Goal: Browse casually: Explore the website without a specific task or goal

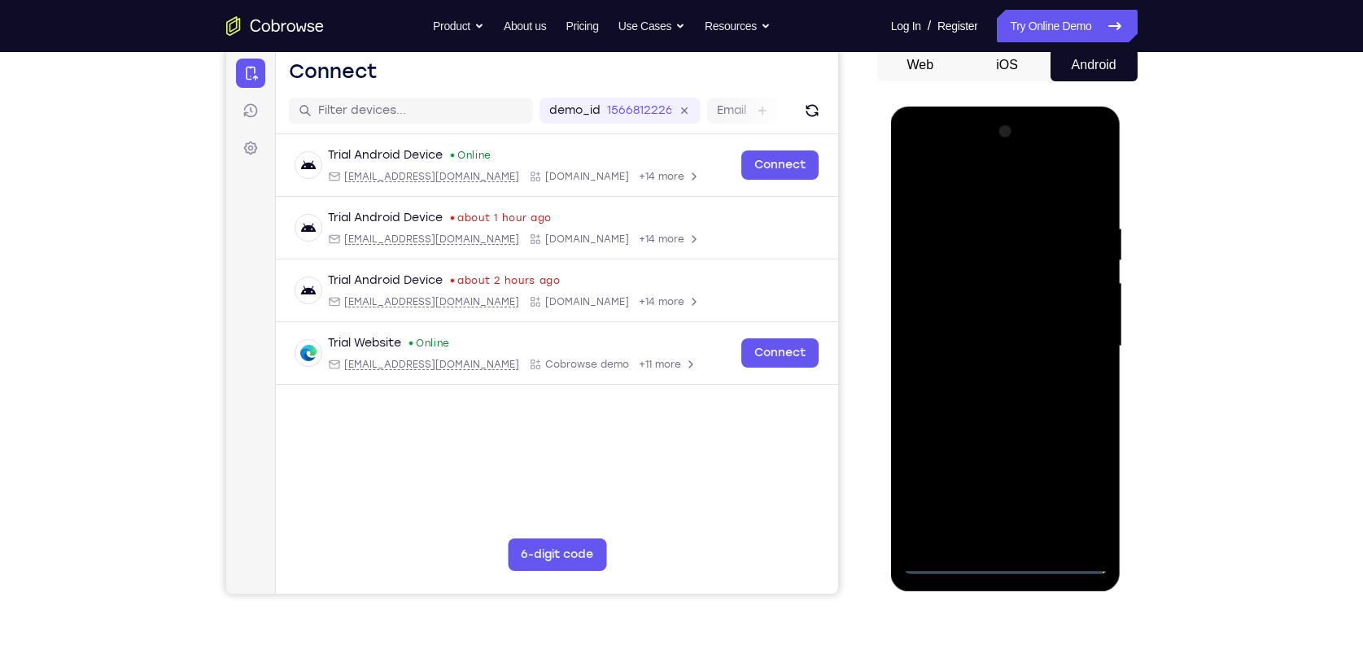
click at [997, 559] on div at bounding box center [1005, 347] width 205 height 456
click at [1104, 497] on div at bounding box center [1005, 347] width 205 height 456
click at [1087, 497] on div at bounding box center [1005, 347] width 205 height 456
click at [954, 183] on div at bounding box center [1005, 347] width 205 height 456
click at [1078, 333] on div at bounding box center [1005, 347] width 205 height 456
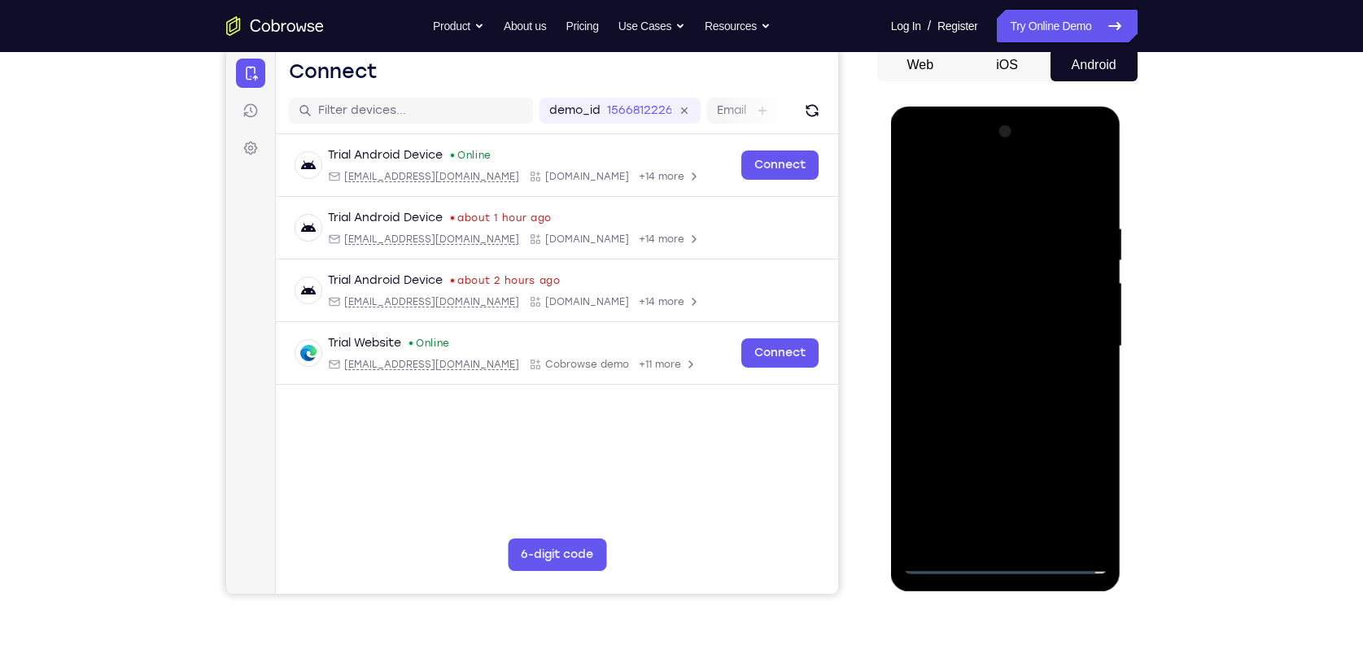
click at [989, 375] on div at bounding box center [1005, 347] width 205 height 456
click at [1004, 313] on div at bounding box center [1005, 347] width 205 height 456
click at [1007, 337] on div at bounding box center [1005, 347] width 205 height 456
click at [1003, 373] on div at bounding box center [1005, 347] width 205 height 456
click at [1019, 305] on div at bounding box center [1005, 347] width 205 height 456
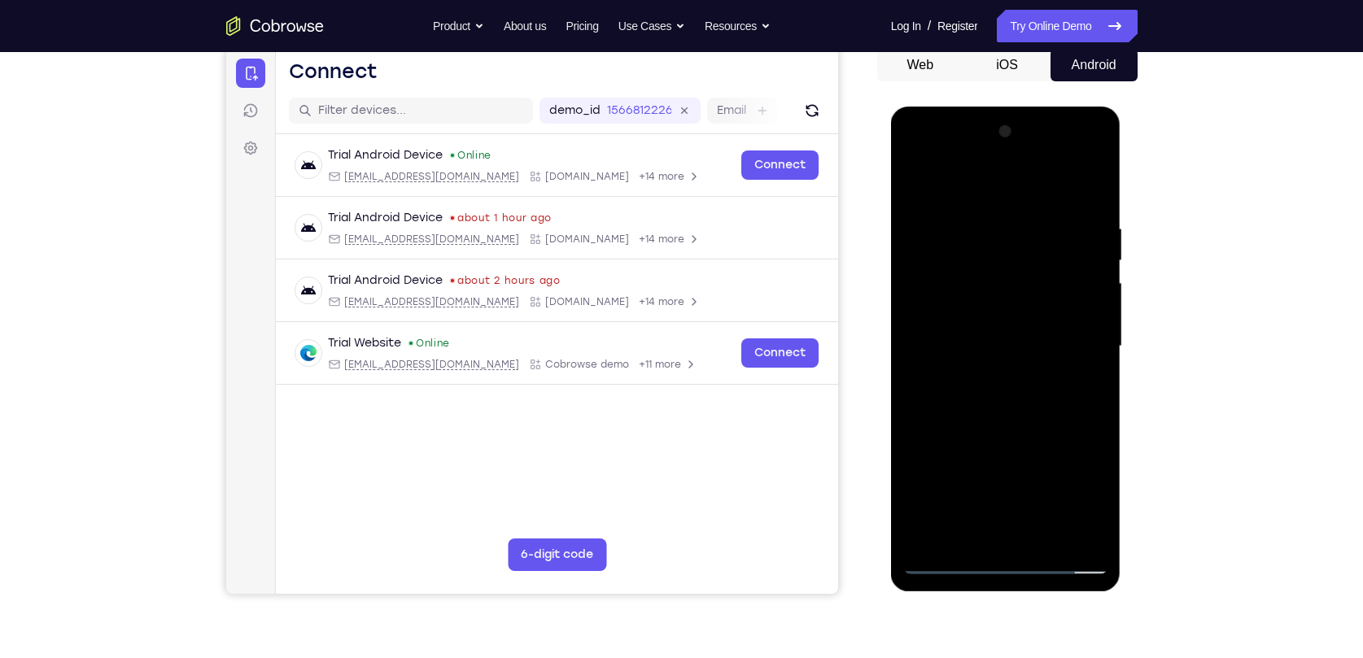
click at [1049, 544] on div at bounding box center [1005, 347] width 205 height 456
click at [1004, 435] on div at bounding box center [1005, 347] width 205 height 456
click at [1074, 308] on div at bounding box center [1005, 347] width 205 height 456
click at [1086, 385] on div at bounding box center [1005, 347] width 205 height 456
click at [916, 184] on div at bounding box center [1005, 347] width 205 height 456
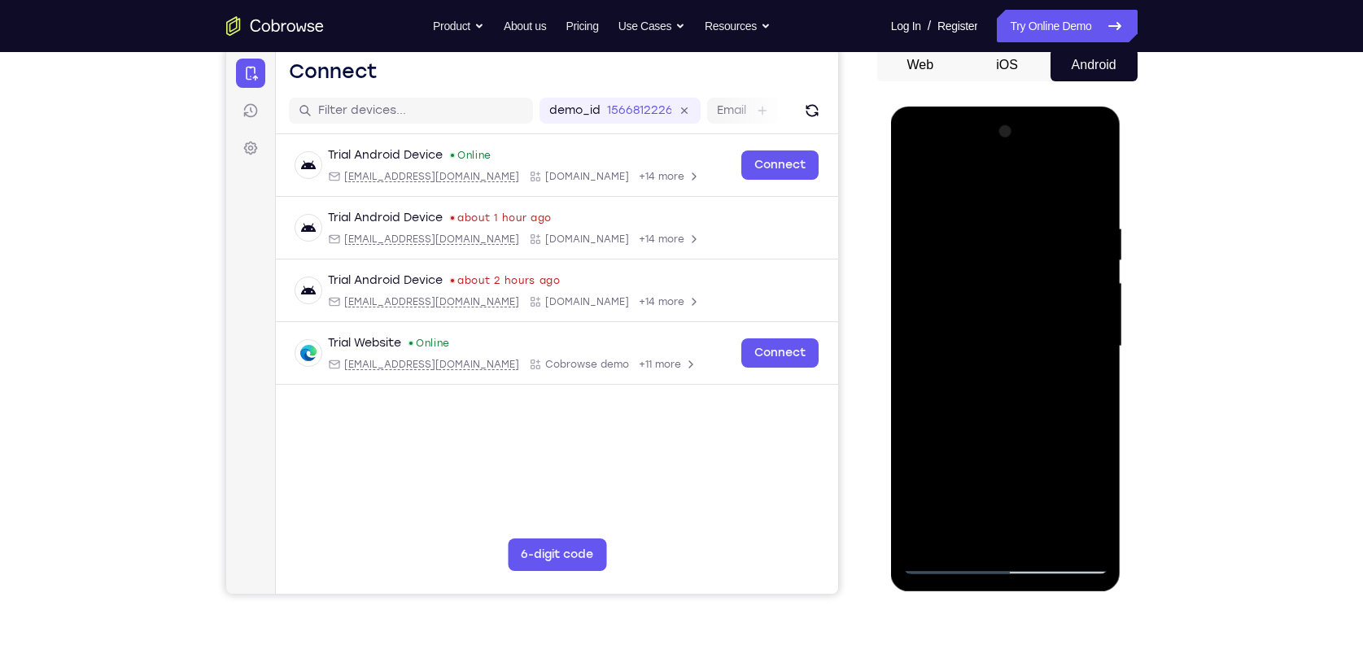
click at [1030, 383] on div at bounding box center [1005, 347] width 205 height 456
click at [916, 190] on div at bounding box center [1005, 347] width 205 height 456
click at [915, 186] on div at bounding box center [1005, 347] width 205 height 456
drag, startPoint x: 1041, startPoint y: 247, endPoint x: 1019, endPoint y: 509, distance: 263.8
click at [1020, 509] on div at bounding box center [1005, 347] width 205 height 456
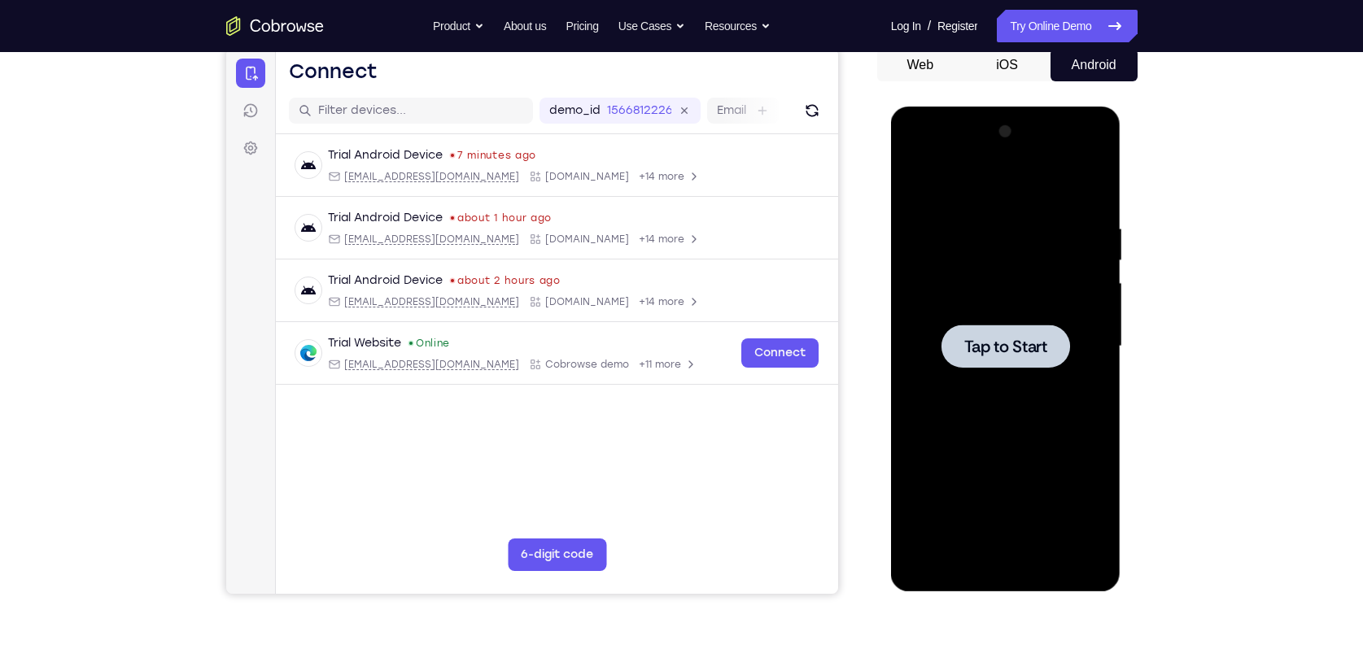
drag, startPoint x: 1344, startPoint y: 442, endPoint x: 1361, endPoint y: 423, distance: 25.3
click at [1345, 441] on div "Your Support Agent Your Customer Web iOS Android Next Steps We’d be happy to gi…" at bounding box center [681, 426] width 1363 height 1074
